Goal: Task Accomplishment & Management: Complete application form

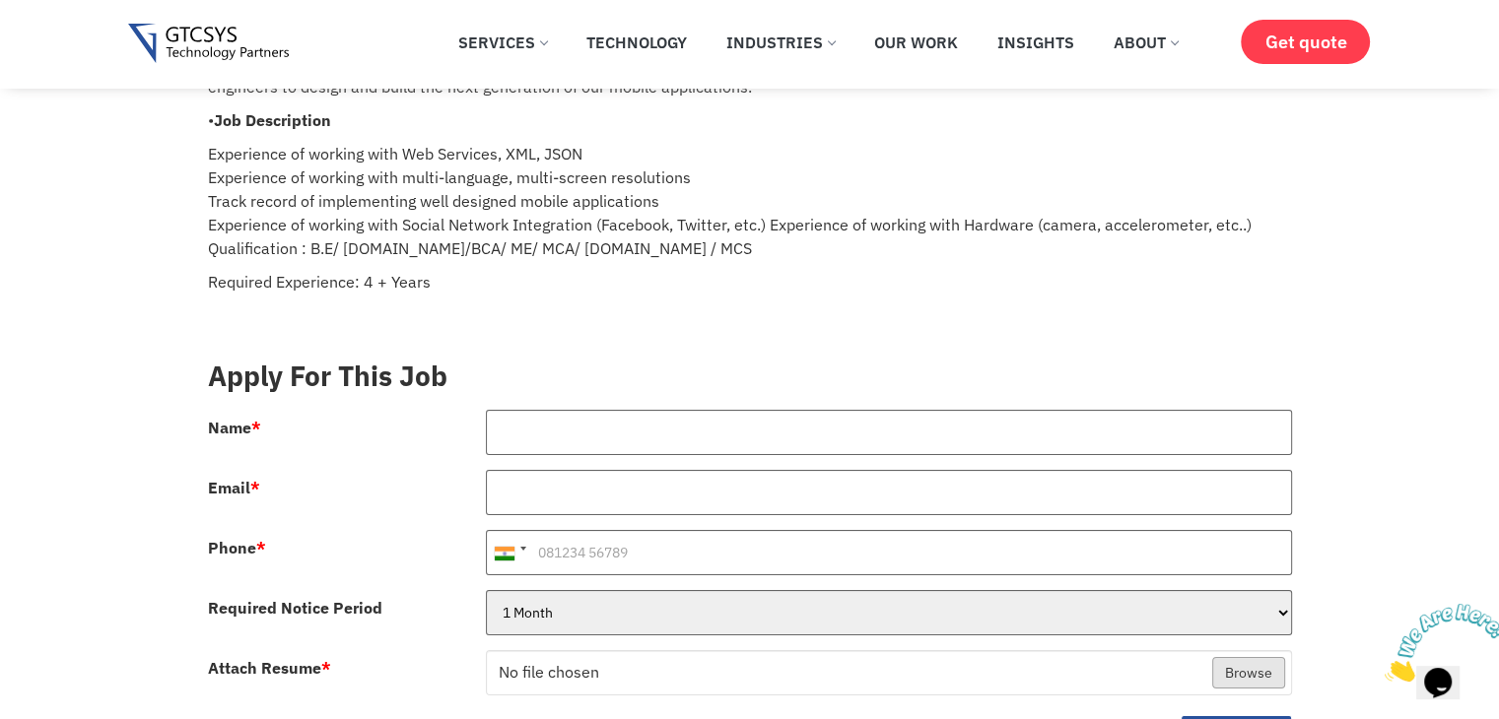
scroll to position [231, 0]
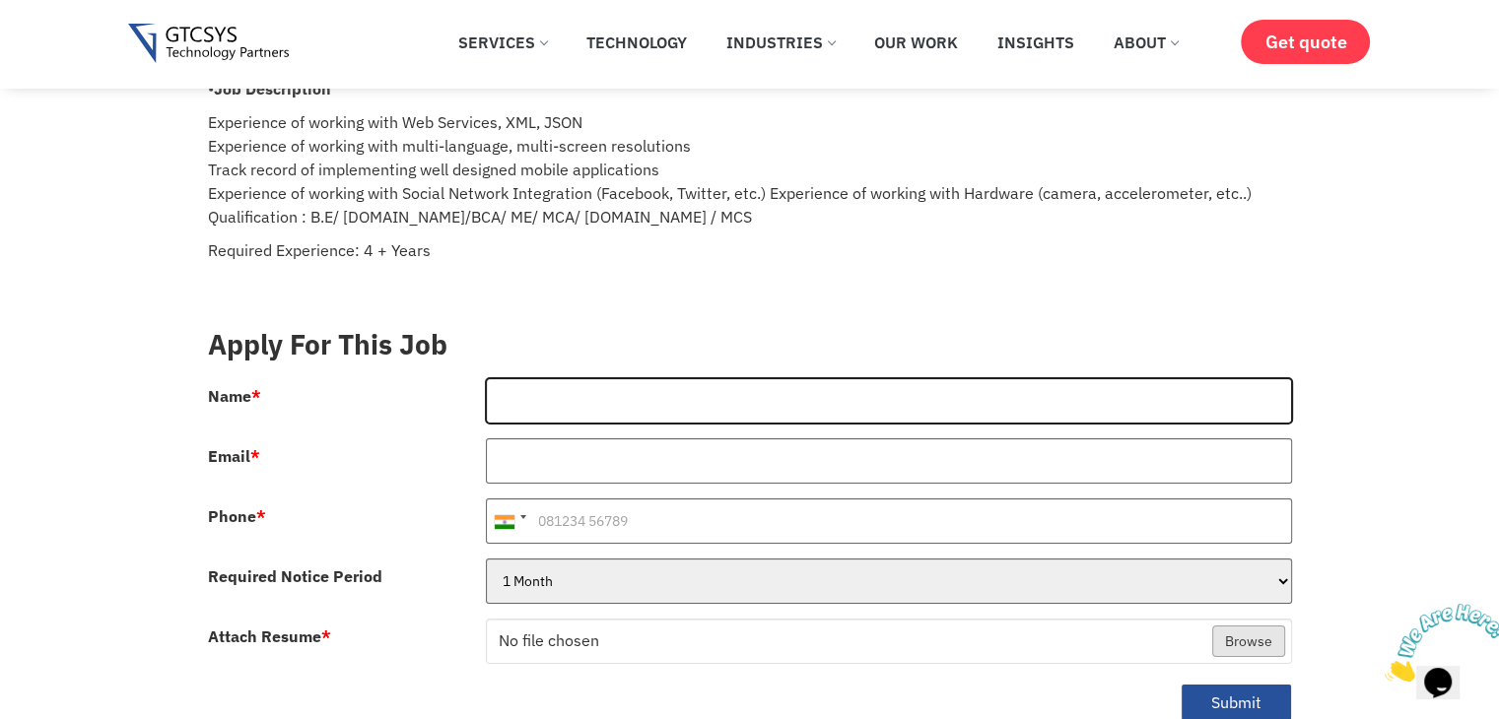
click at [569, 390] on input "Name *" at bounding box center [889, 400] width 806 height 45
click at [650, 378] on input "[PERSON_NAME]" at bounding box center [889, 400] width 806 height 45
type input "[PERSON_NAME]"
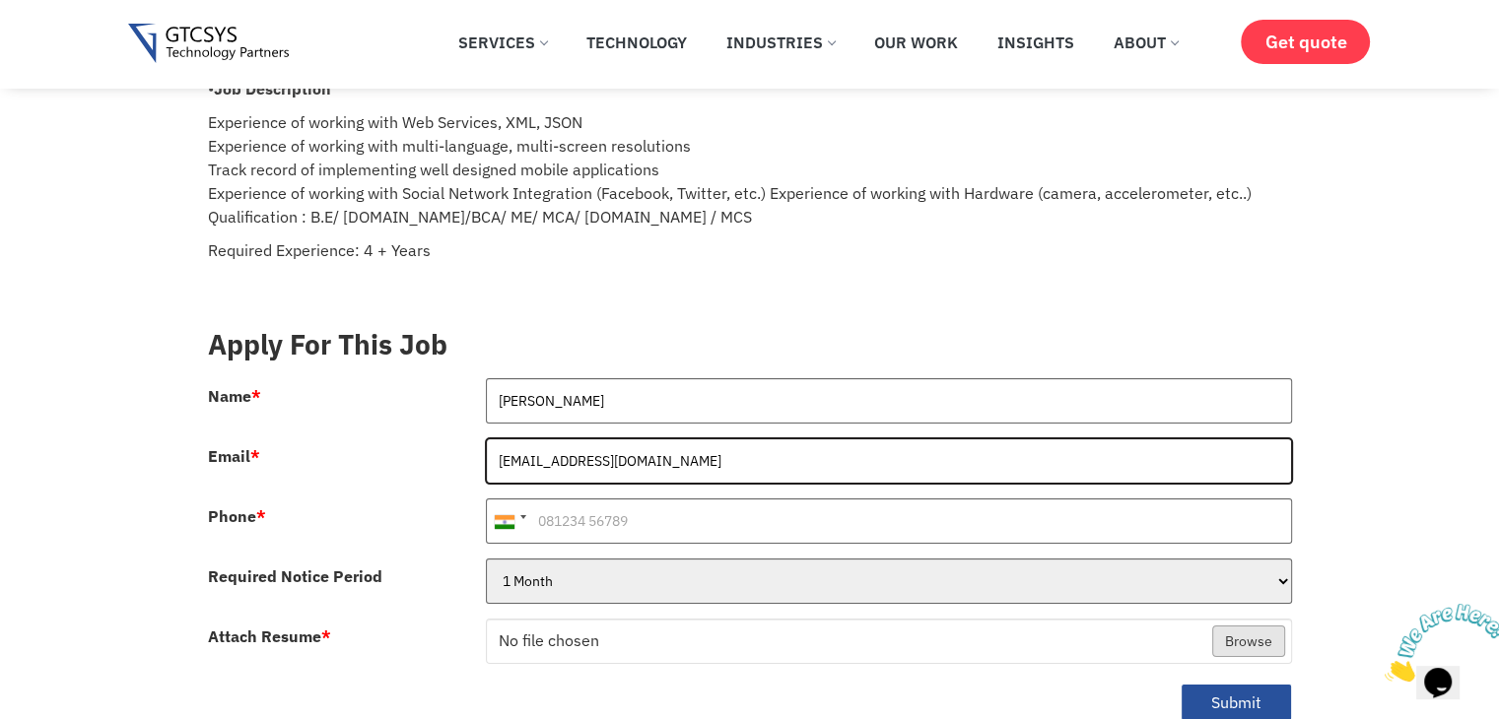
type input "[EMAIL_ADDRESS][DOMAIN_NAME]"
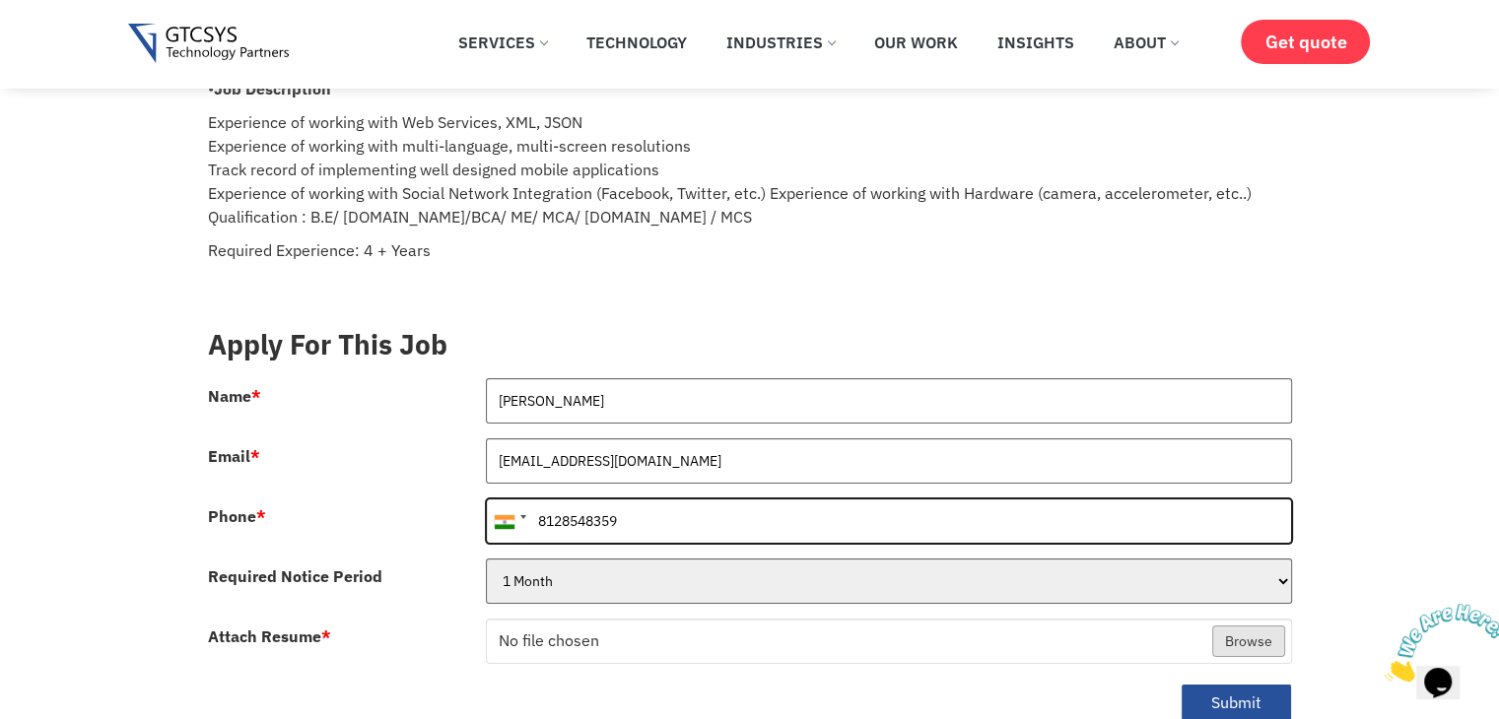
type input "8128548359"
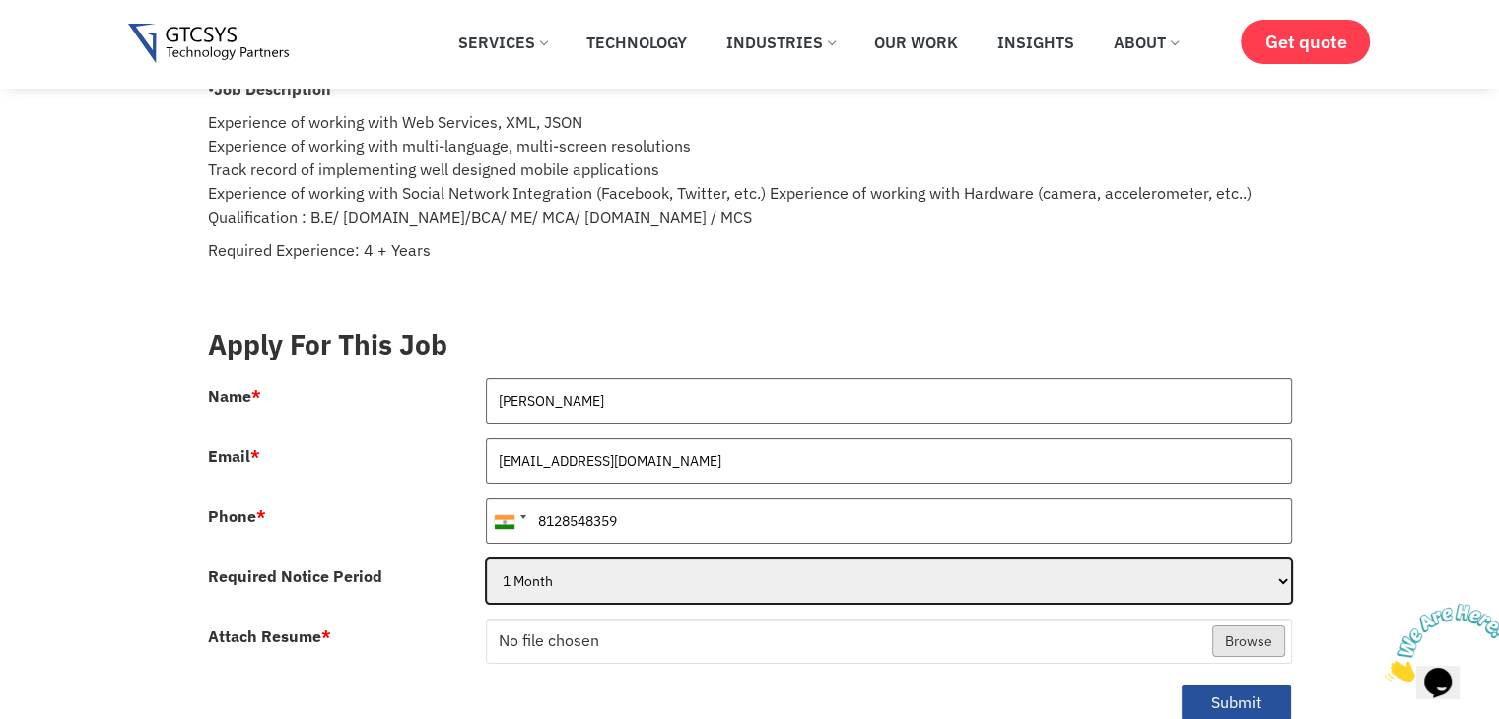
click at [582, 559] on select "1 Month 2 Months 3Months" at bounding box center [889, 581] width 806 height 45
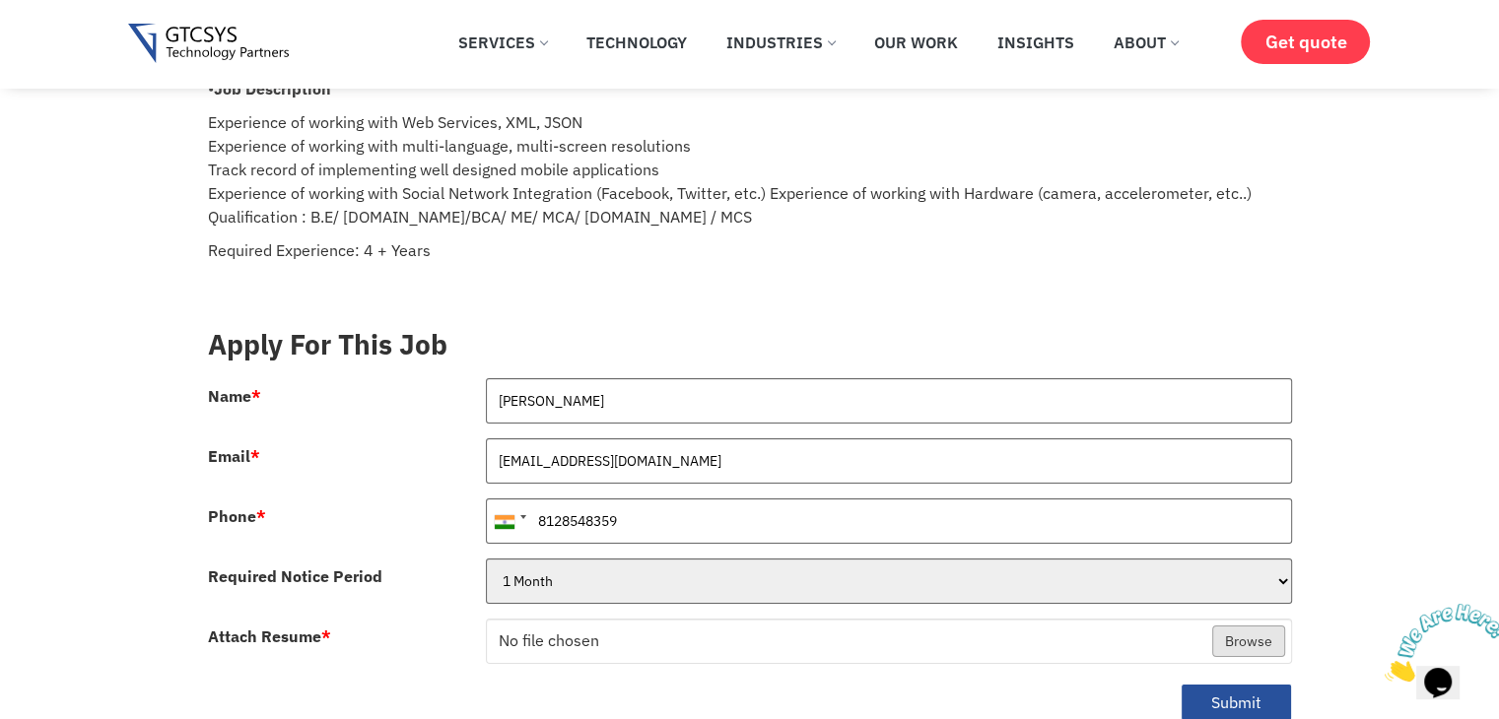
click at [457, 391] on div at bounding box center [750, 408] width 1114 height 60
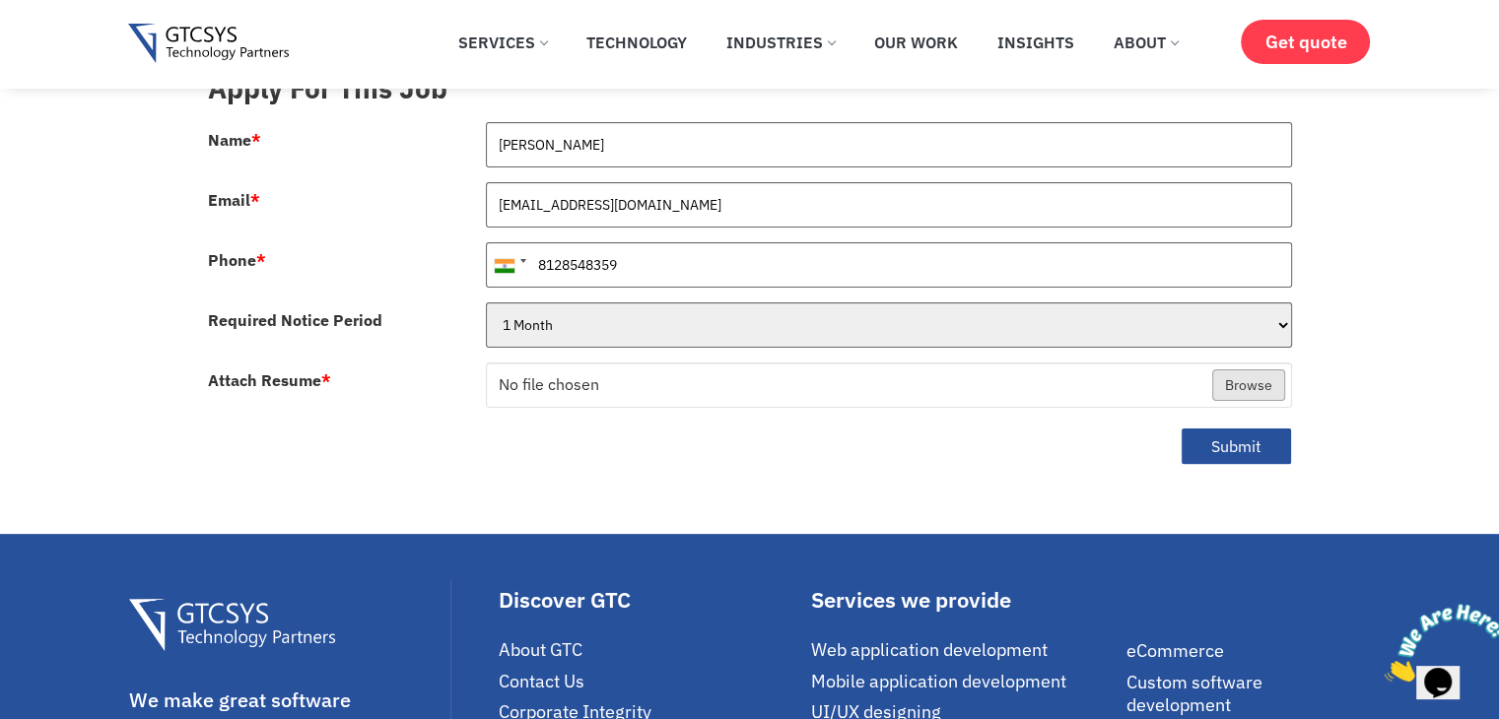
scroll to position [513, 0]
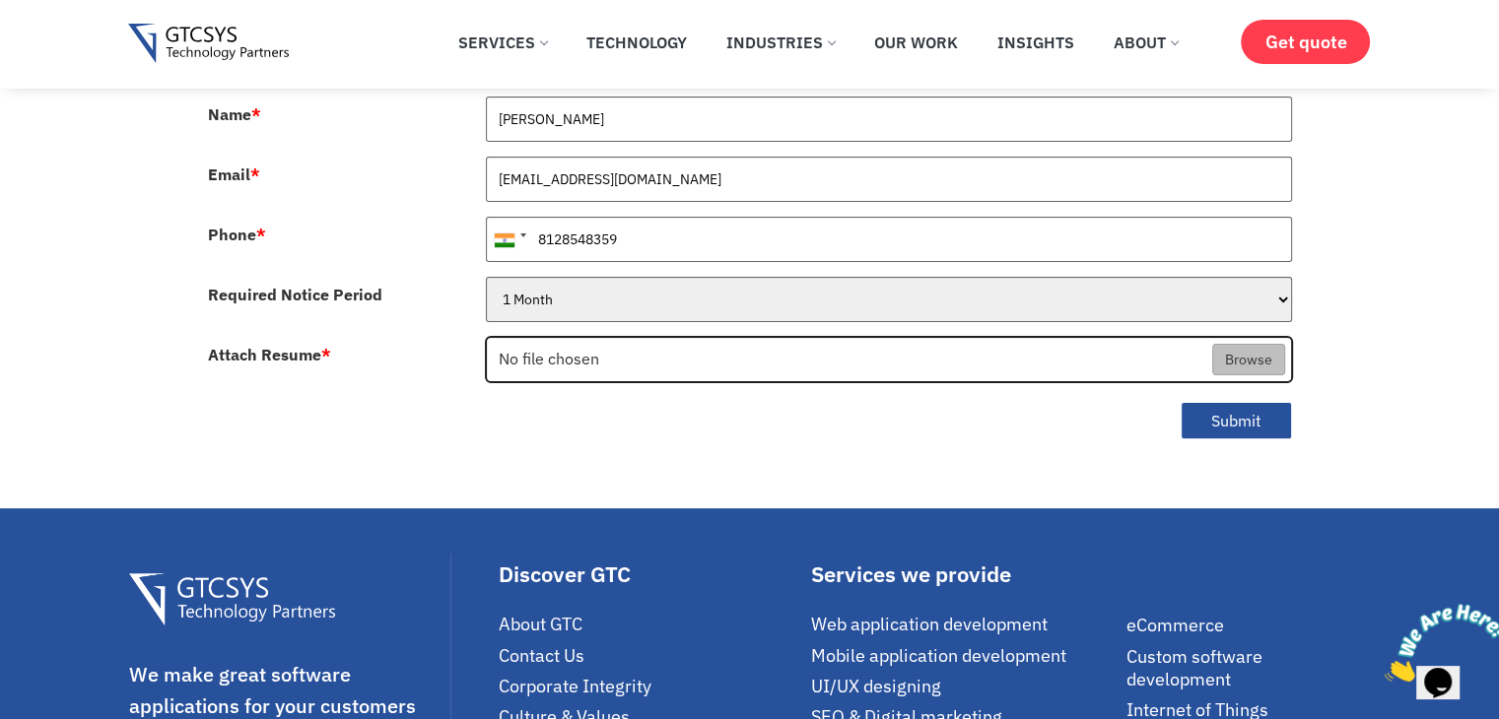
click at [1263, 339] on input "Attach Resume *" at bounding box center [889, 360] width 804 height 45
type input "C:\fakepath\ShraddhaPrajapati_Resume_2025.pdf"
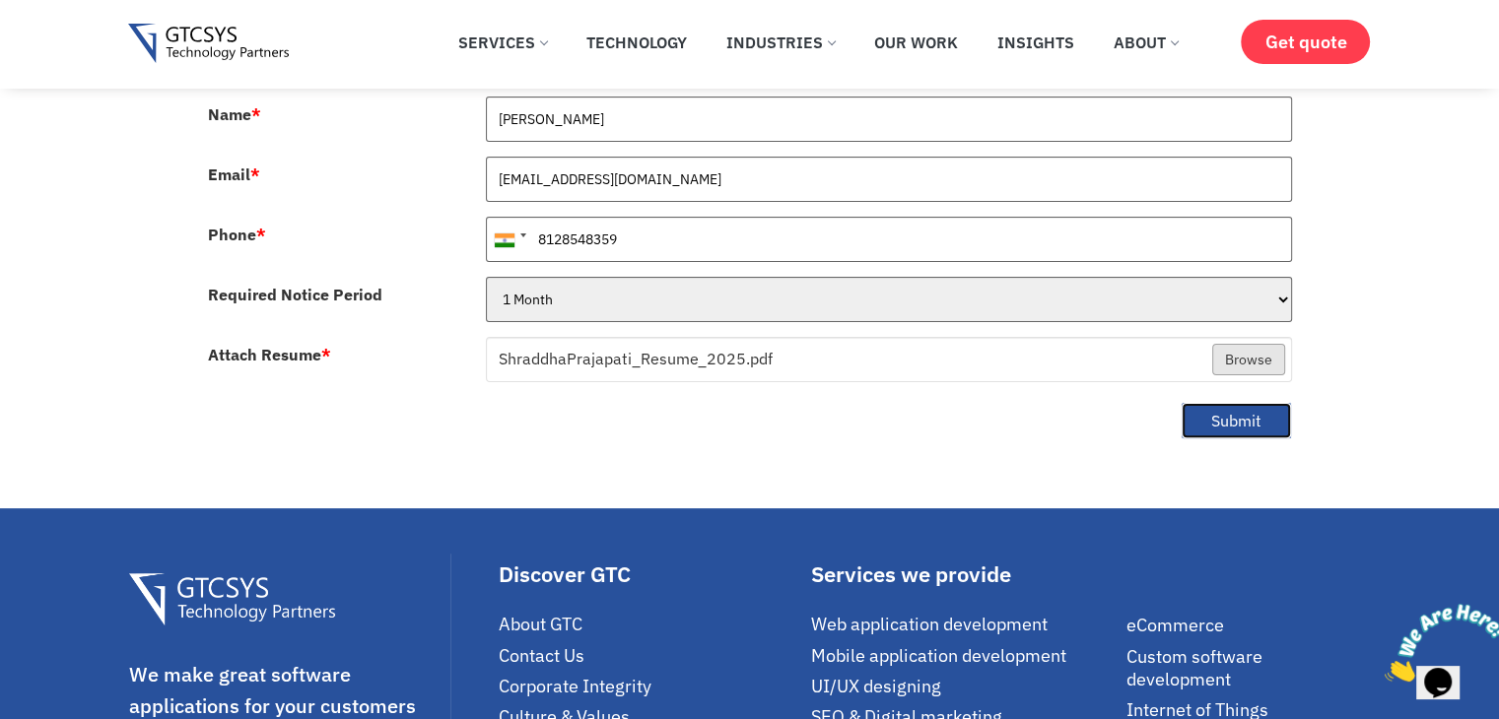
click at [1245, 402] on button "Submit" at bounding box center [1236, 421] width 111 height 38
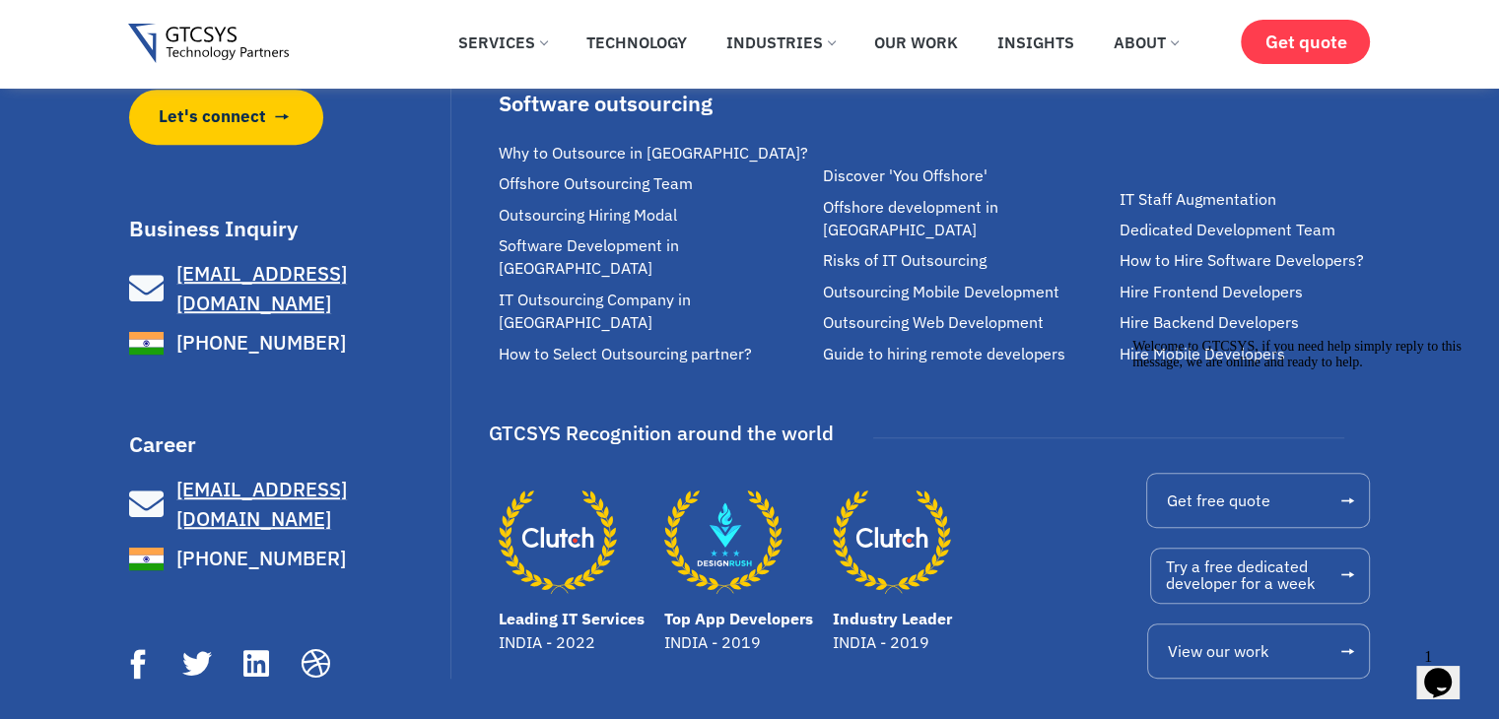
scroll to position [1254, 0]
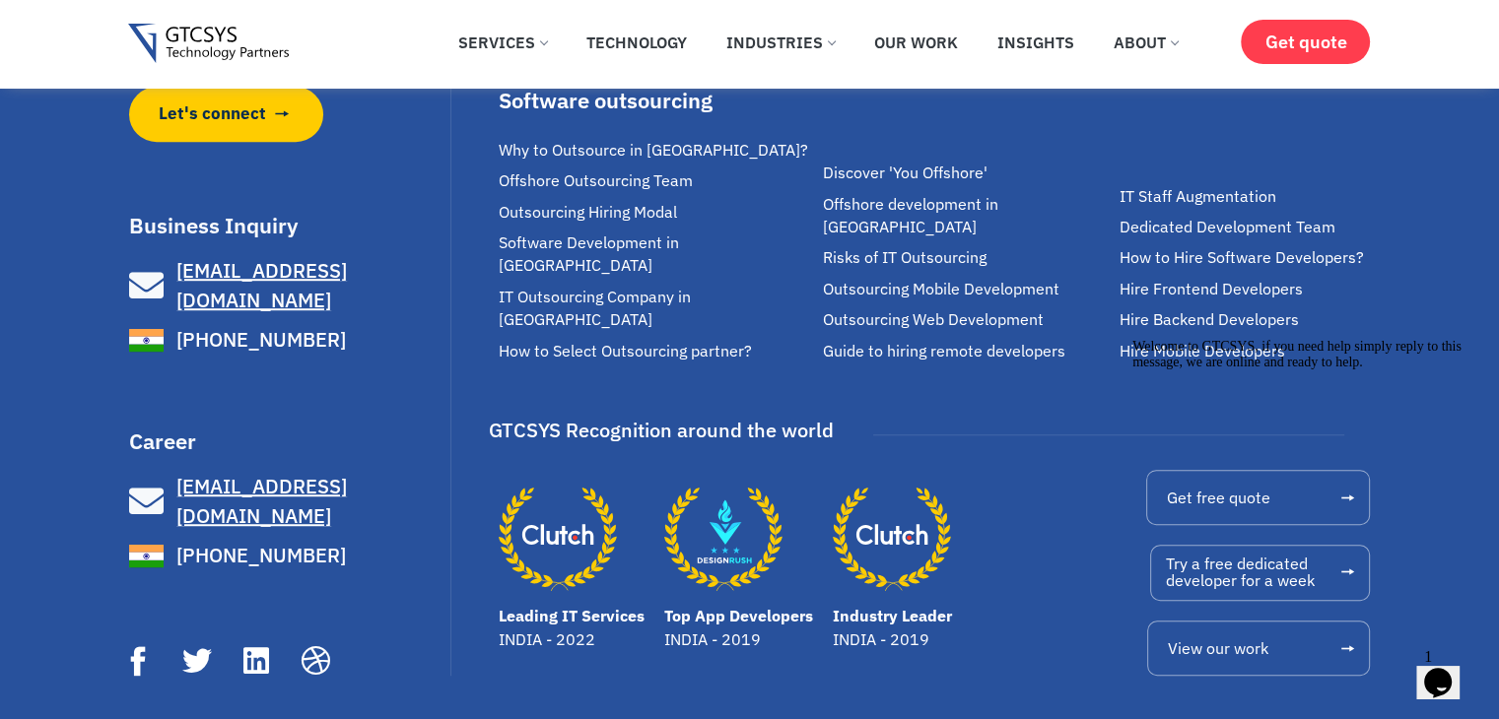
click at [253, 473] on span "[EMAIL_ADDRESS][DOMAIN_NAME]" at bounding box center [261, 501] width 171 height 56
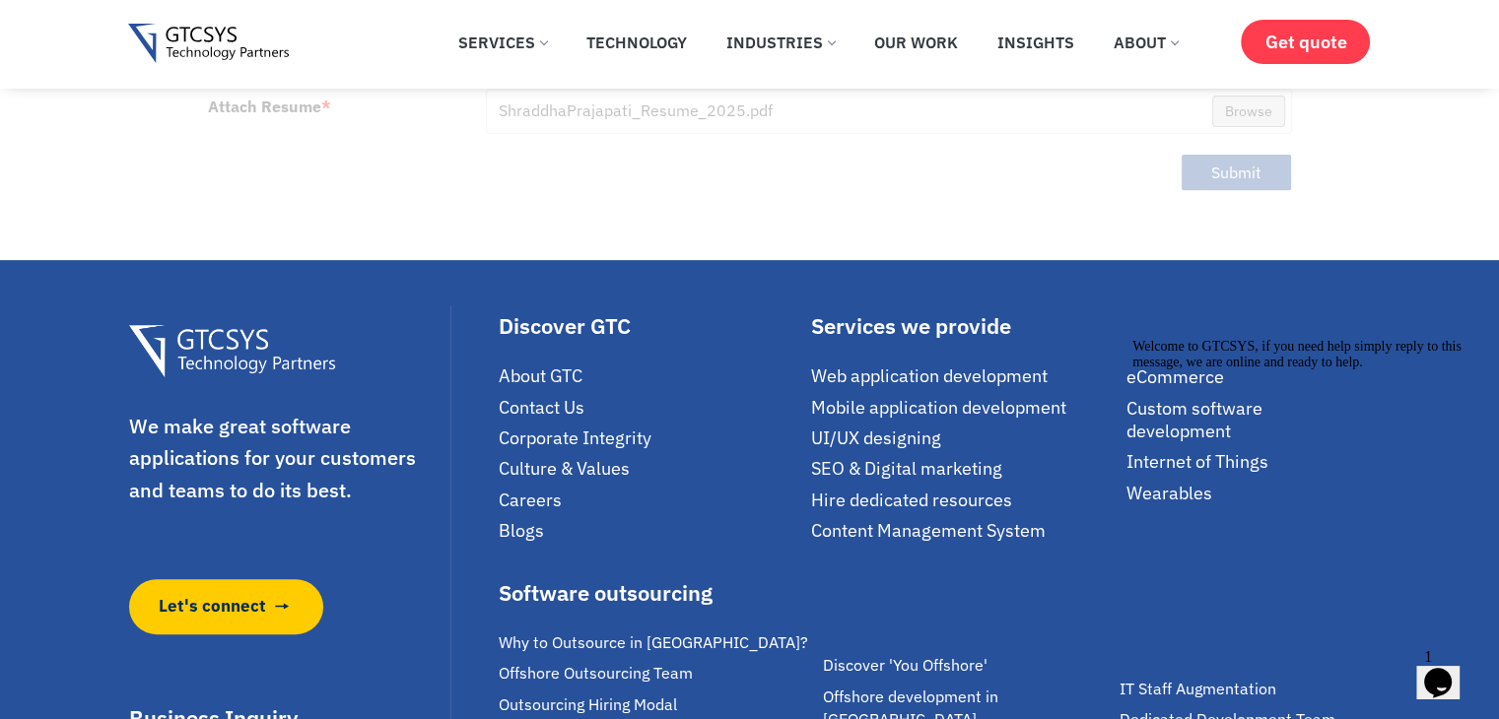
scroll to position [765, 0]
